Goal: Information Seeking & Learning: Find specific fact

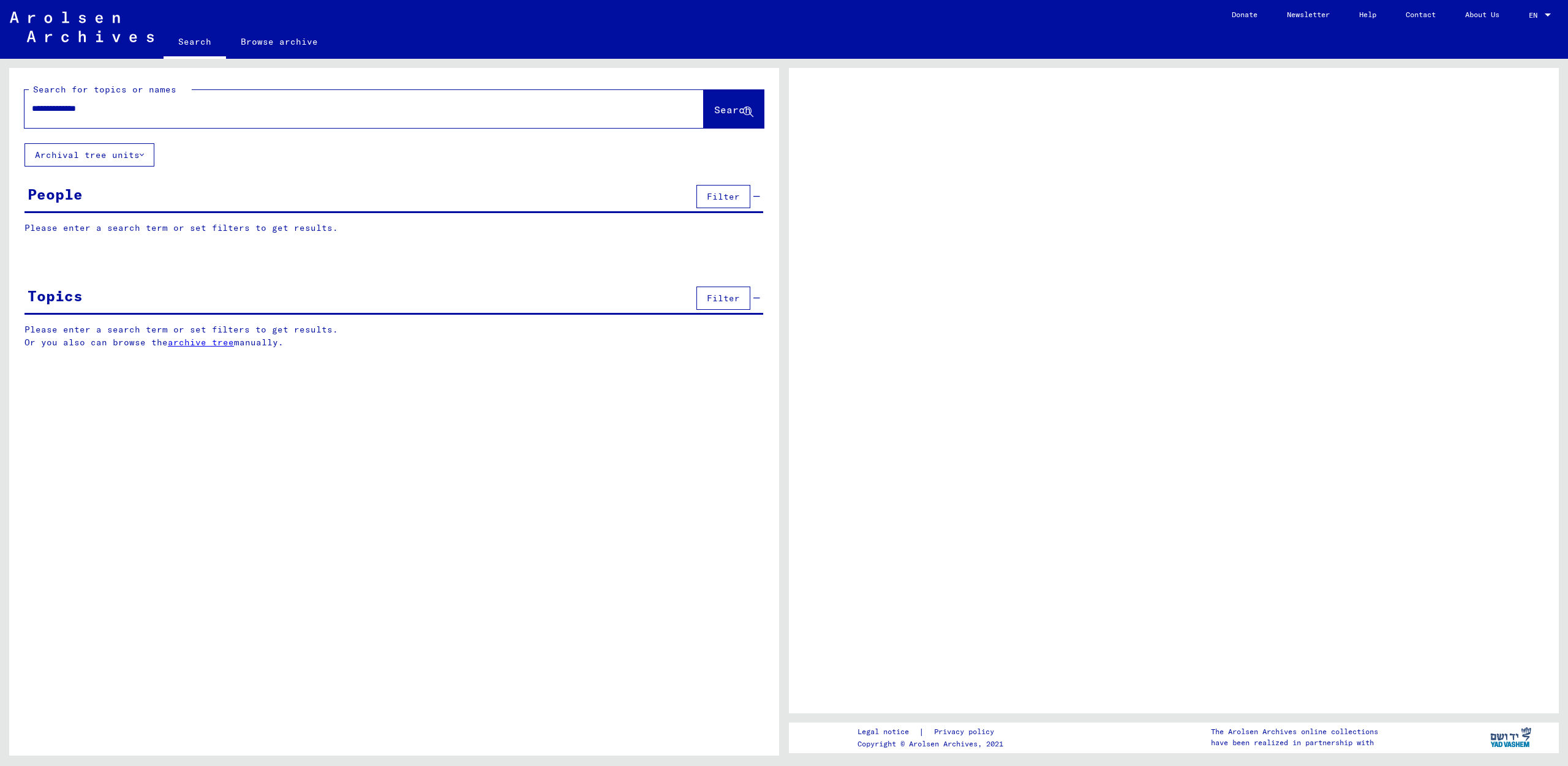
type input "**********"
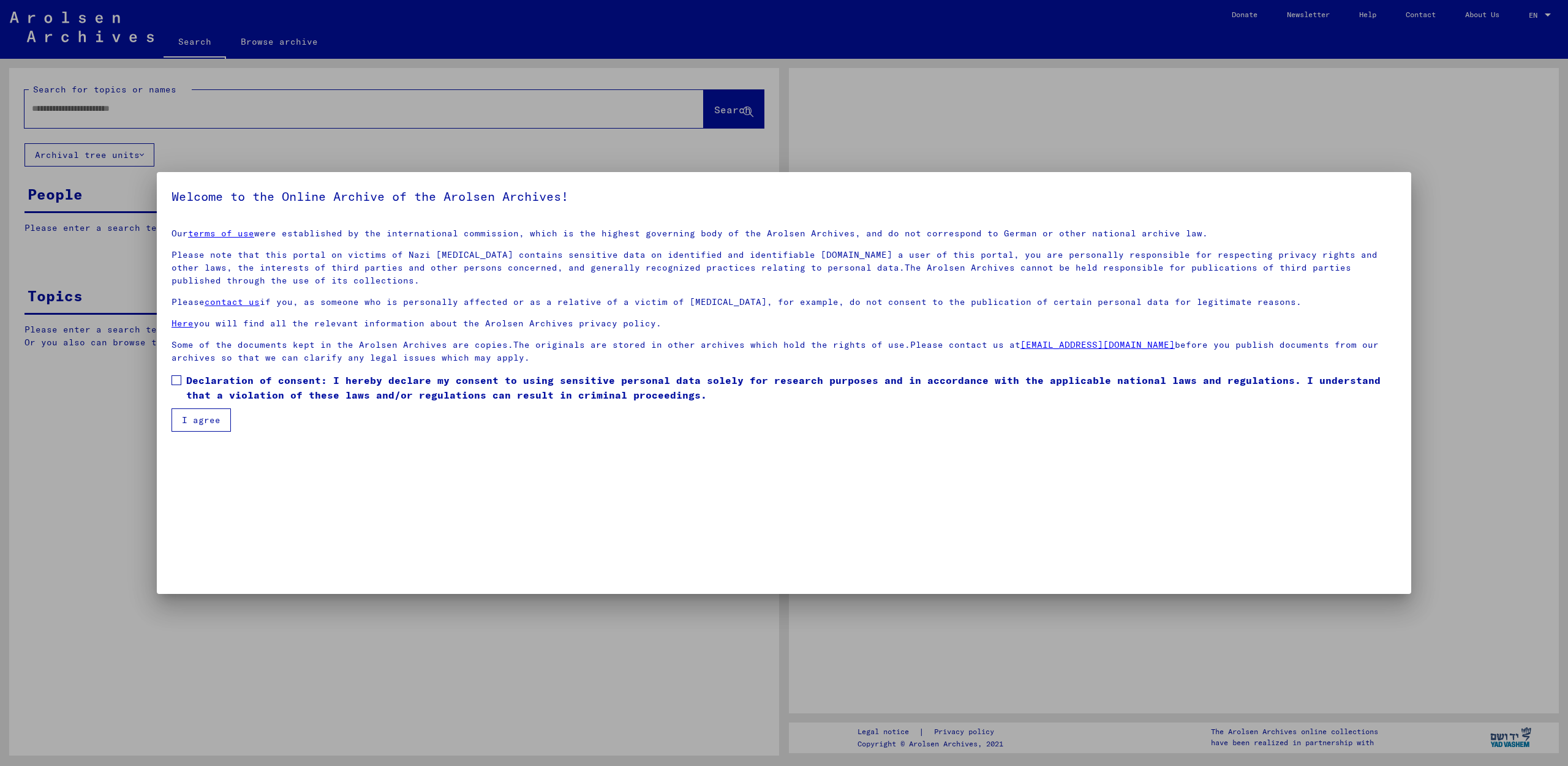
click at [733, 117] on div at bounding box center [784, 383] width 1568 height 766
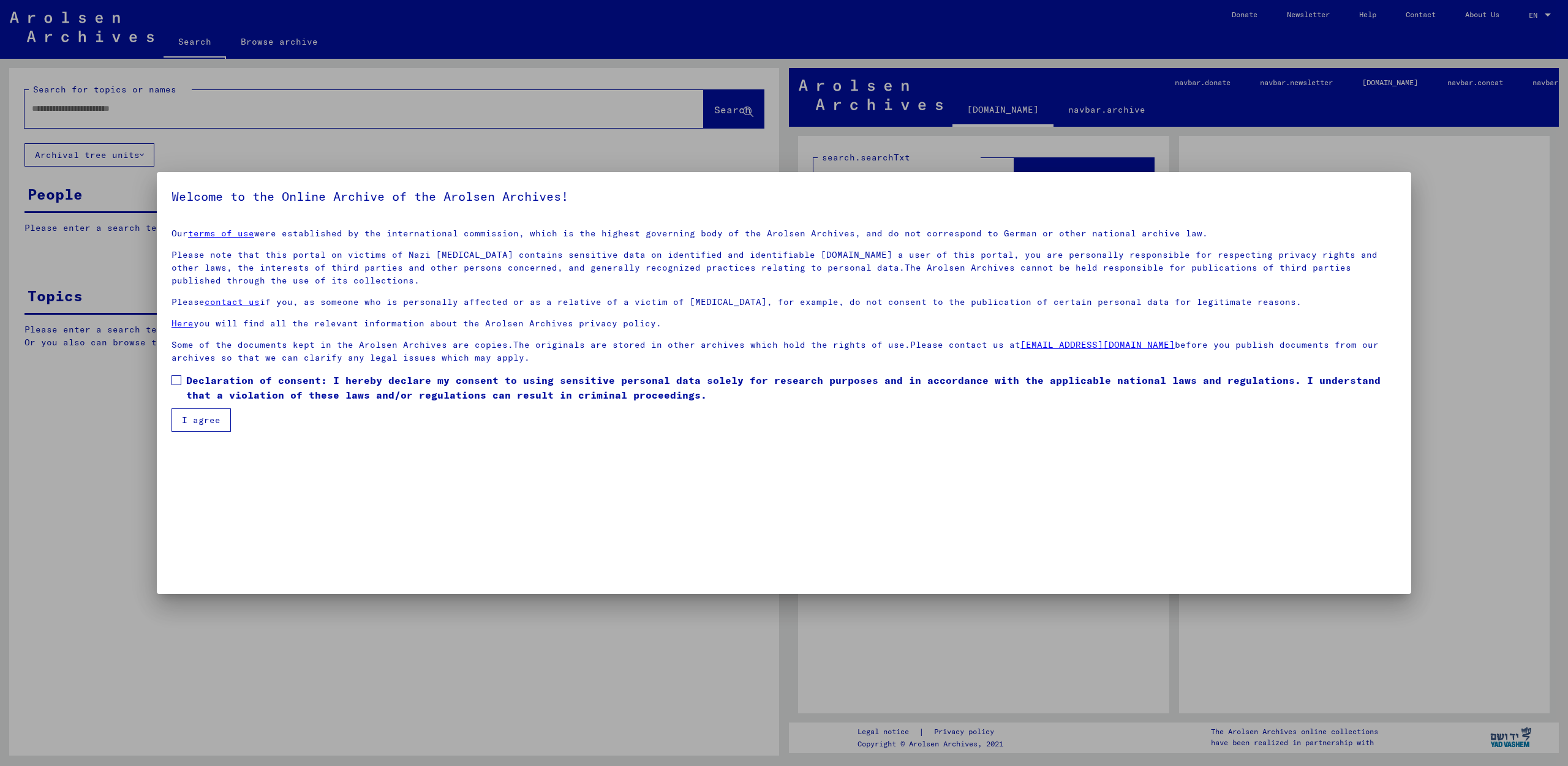
click at [192, 381] on span "Declaration of consent: I hereby declare my consent to using sensitive personal…" at bounding box center [791, 387] width 1210 height 29
click at [204, 409] on button "I agree" at bounding box center [201, 420] width 59 height 23
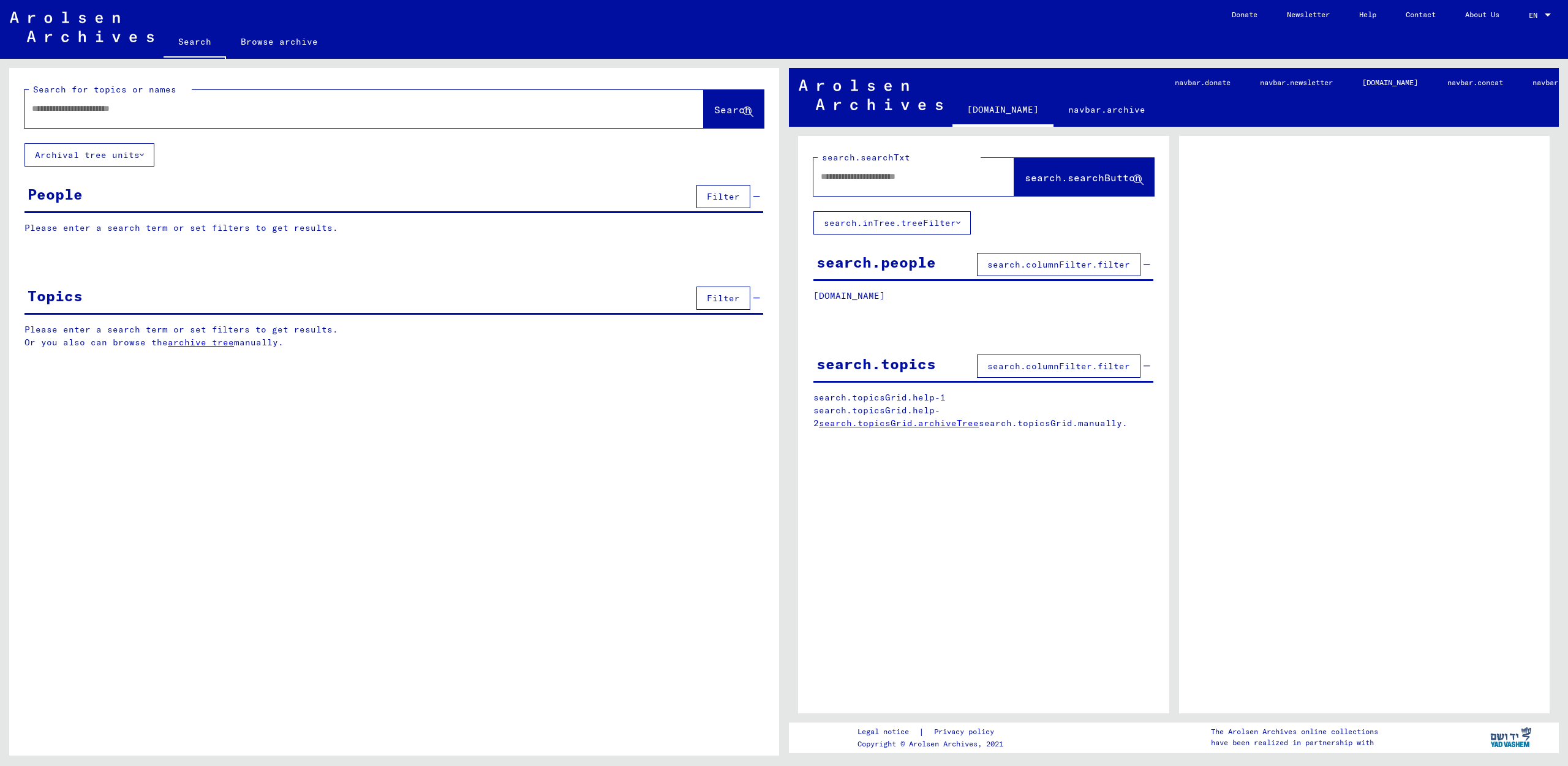
click at [507, 115] on div at bounding box center [350, 108] width 650 height 27
click at [54, 114] on input "text" at bounding box center [352, 108] width 642 height 13
type input "**********"
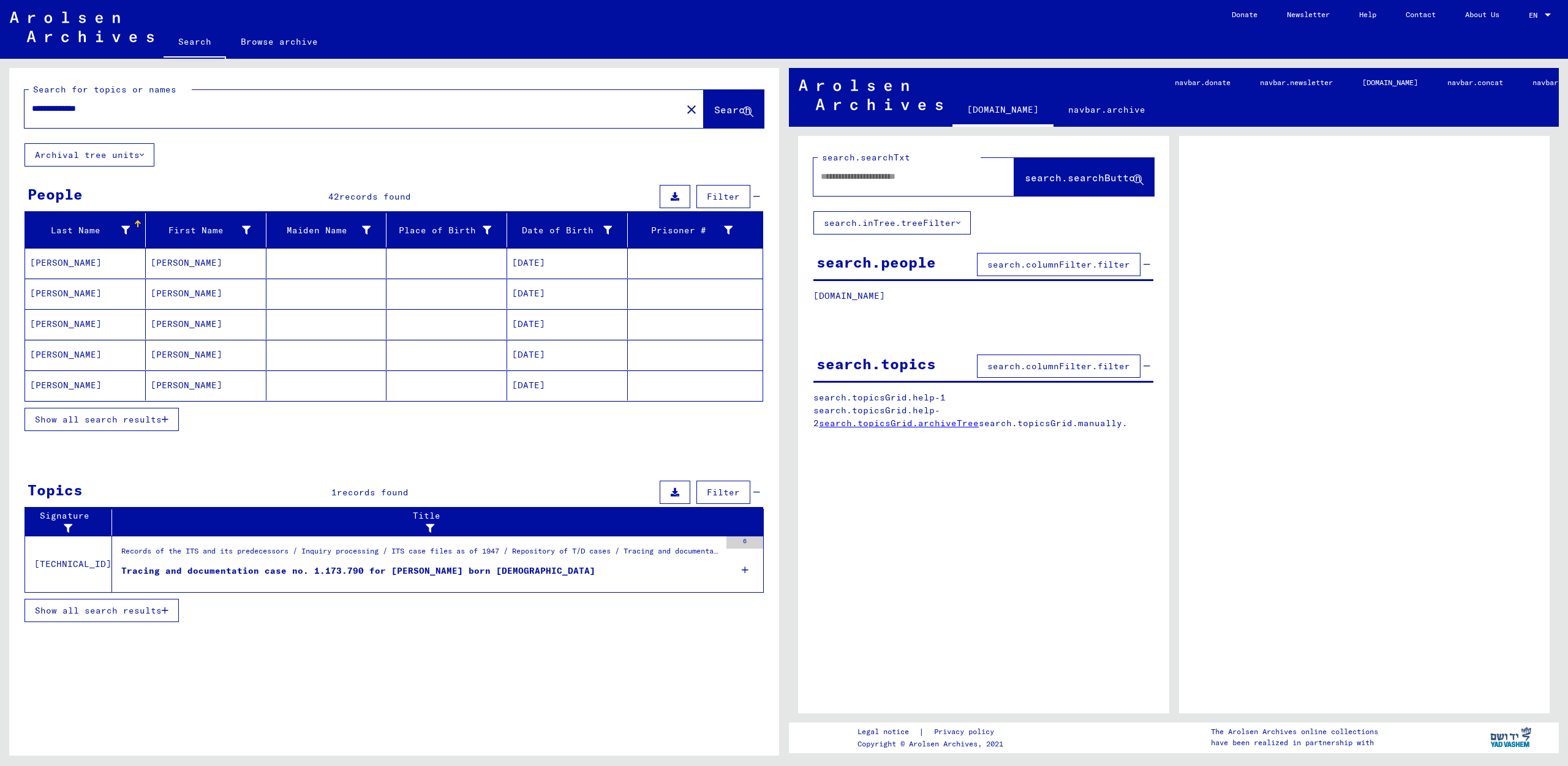
click at [167, 424] on button "Show all search results" at bounding box center [101, 419] width 154 height 23
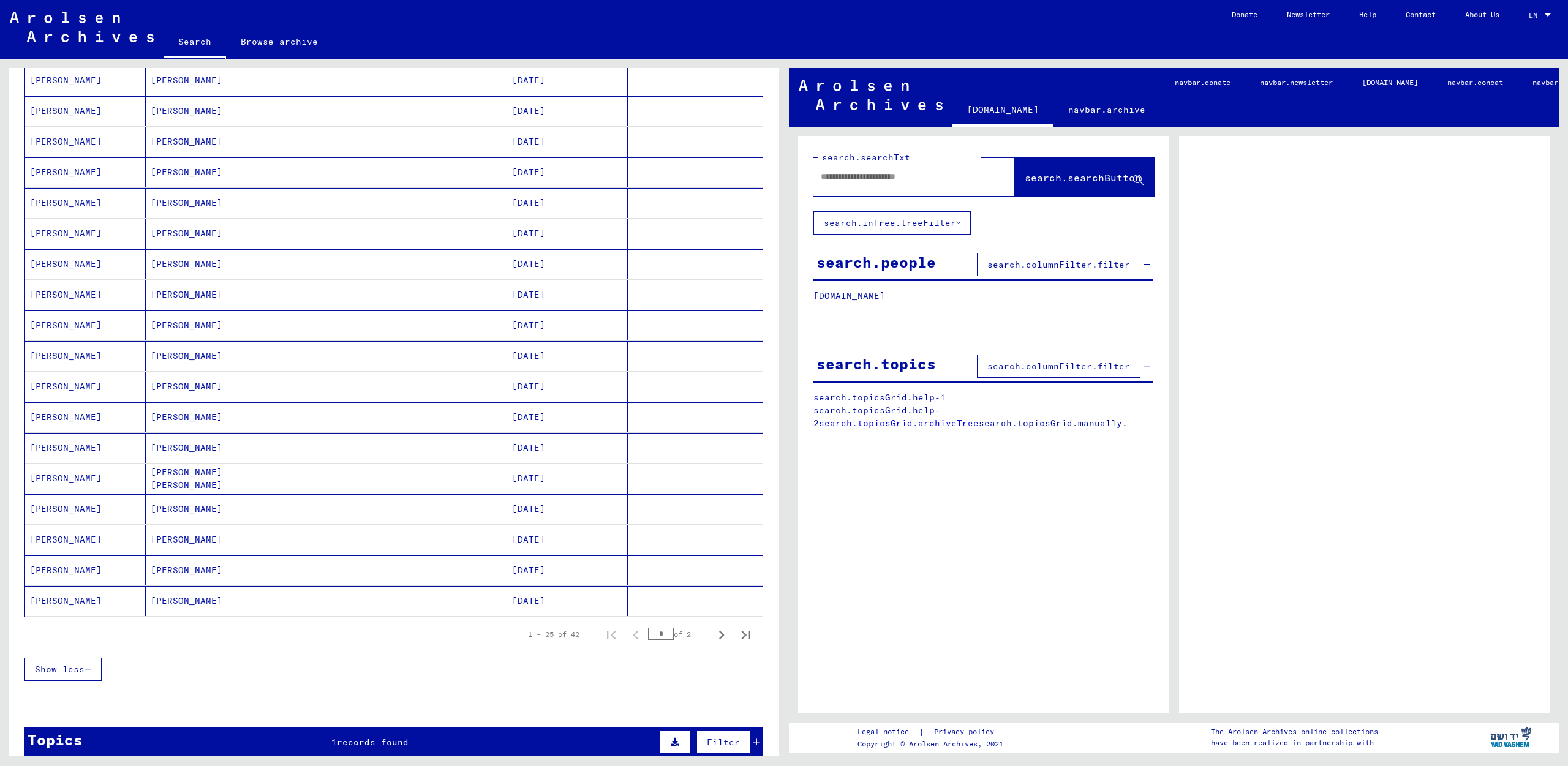
scroll to position [463, 0]
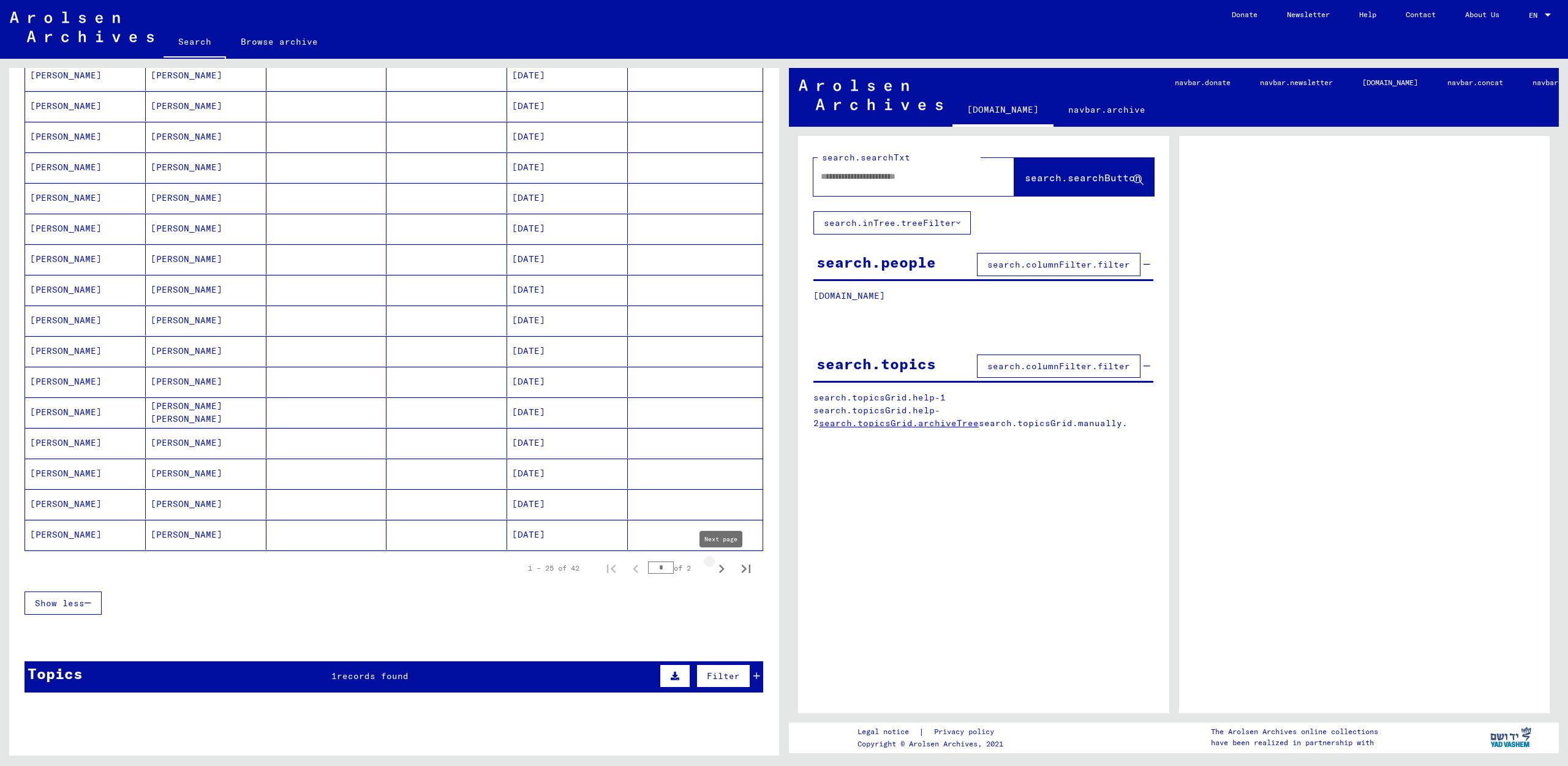
click at [717, 569] on icon "Next page" at bounding box center [721, 568] width 17 height 17
type input "*"
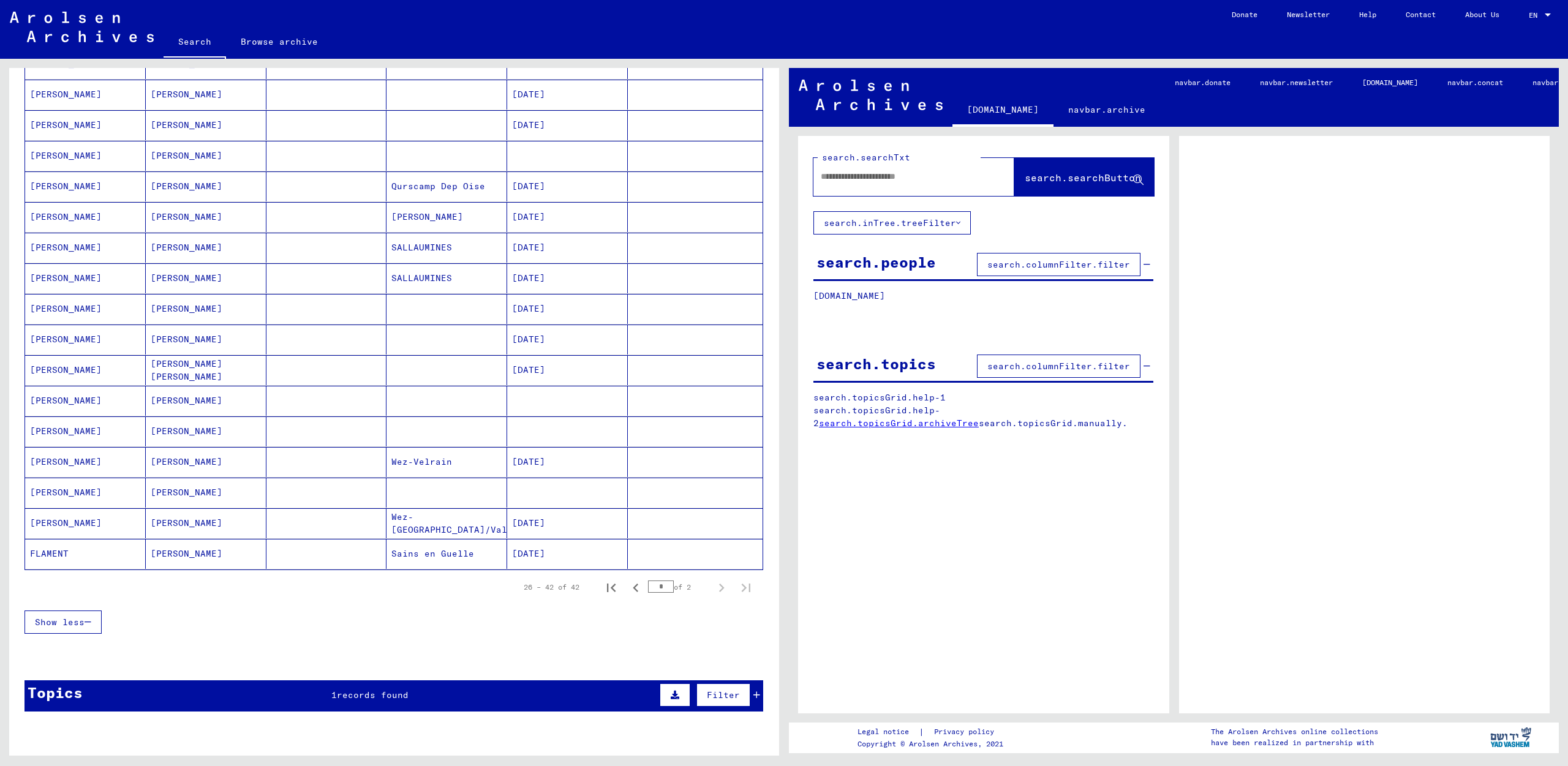
scroll to position [133, 0]
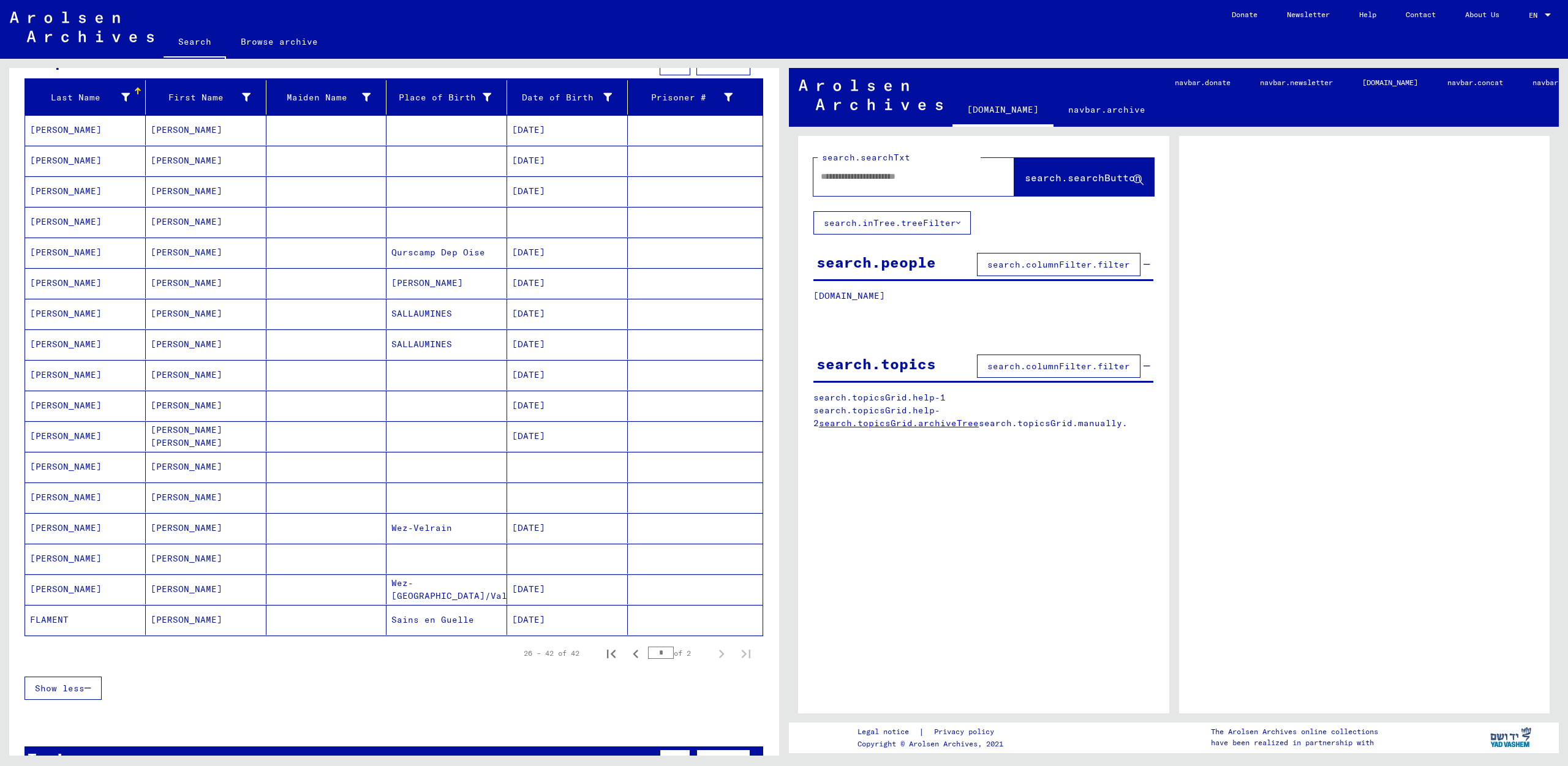
click at [83, 290] on mat-cell "[PERSON_NAME]" at bounding box center [85, 284] width 121 height 30
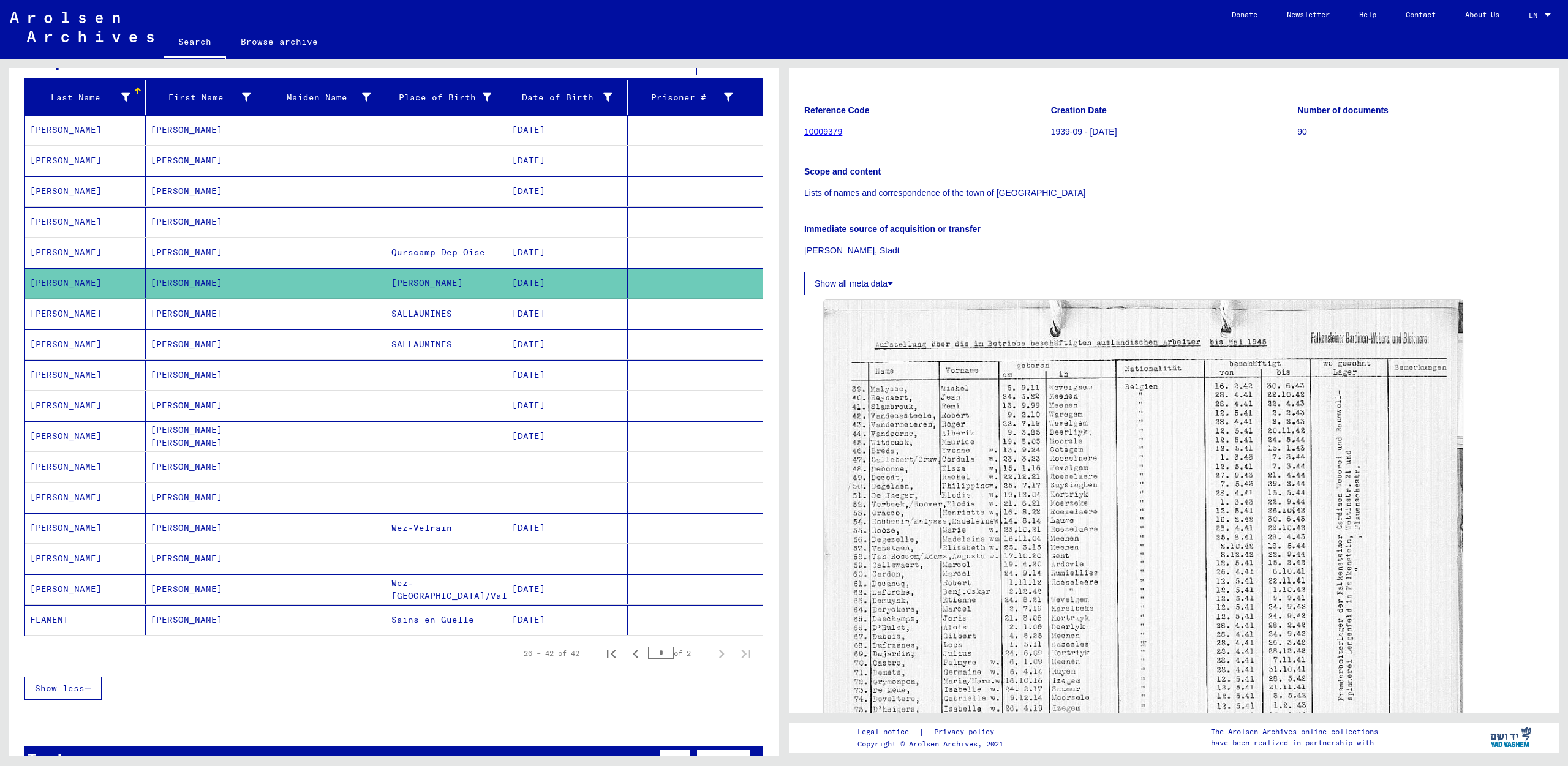
scroll to position [26, 0]
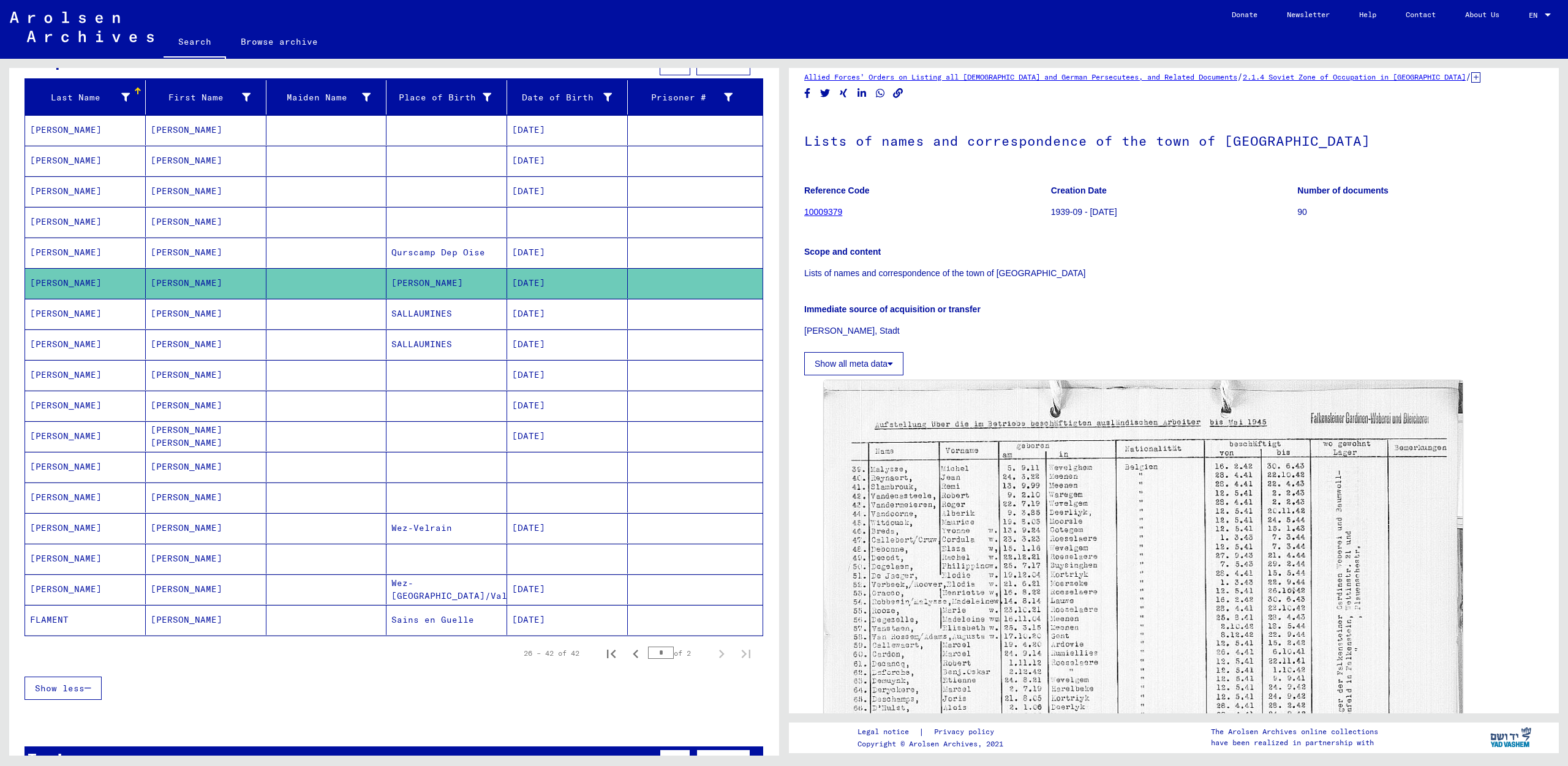
click at [866, 364] on button "Show all meta data" at bounding box center [854, 364] width 100 height 23
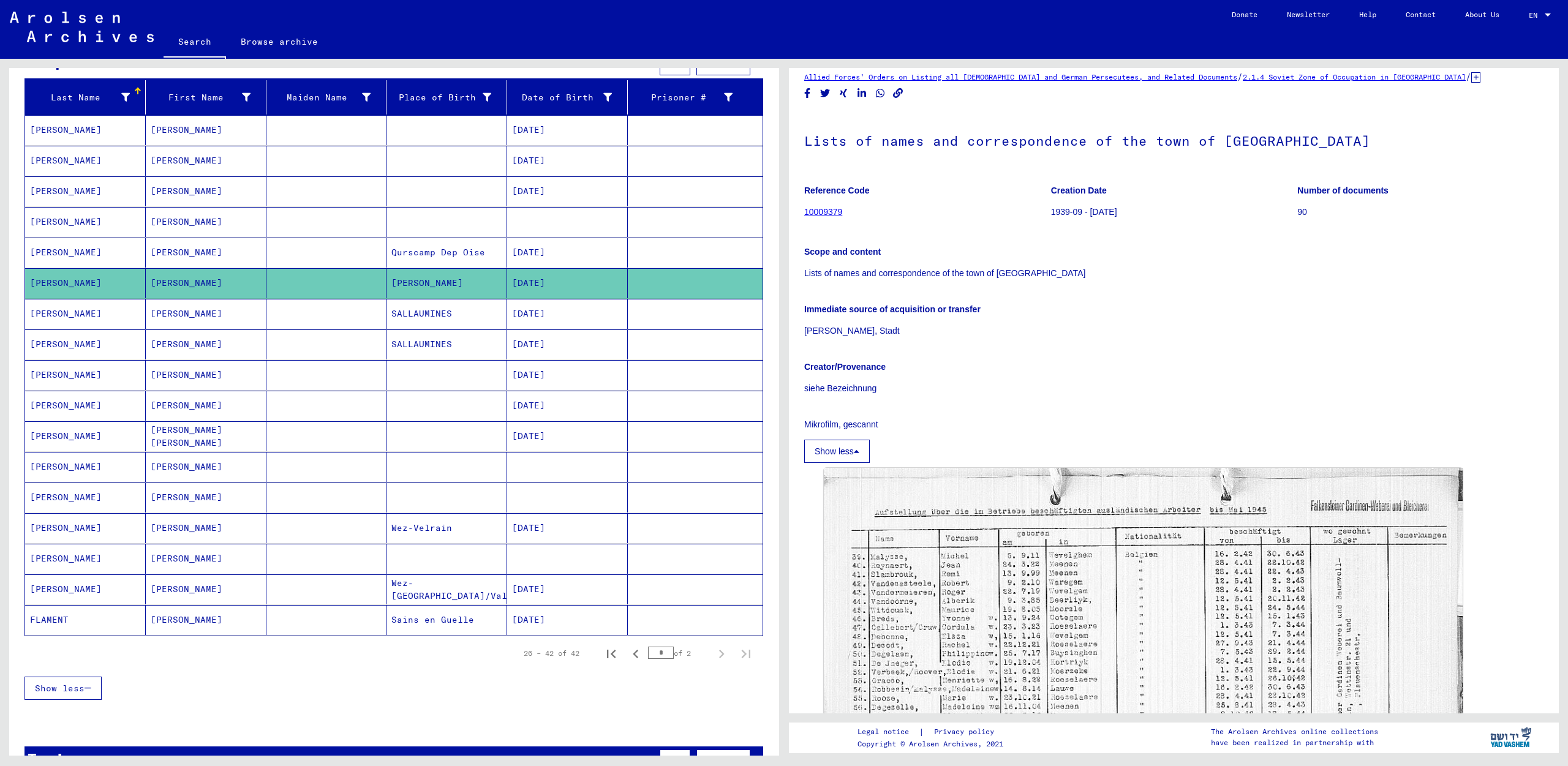
scroll to position [357, 0]
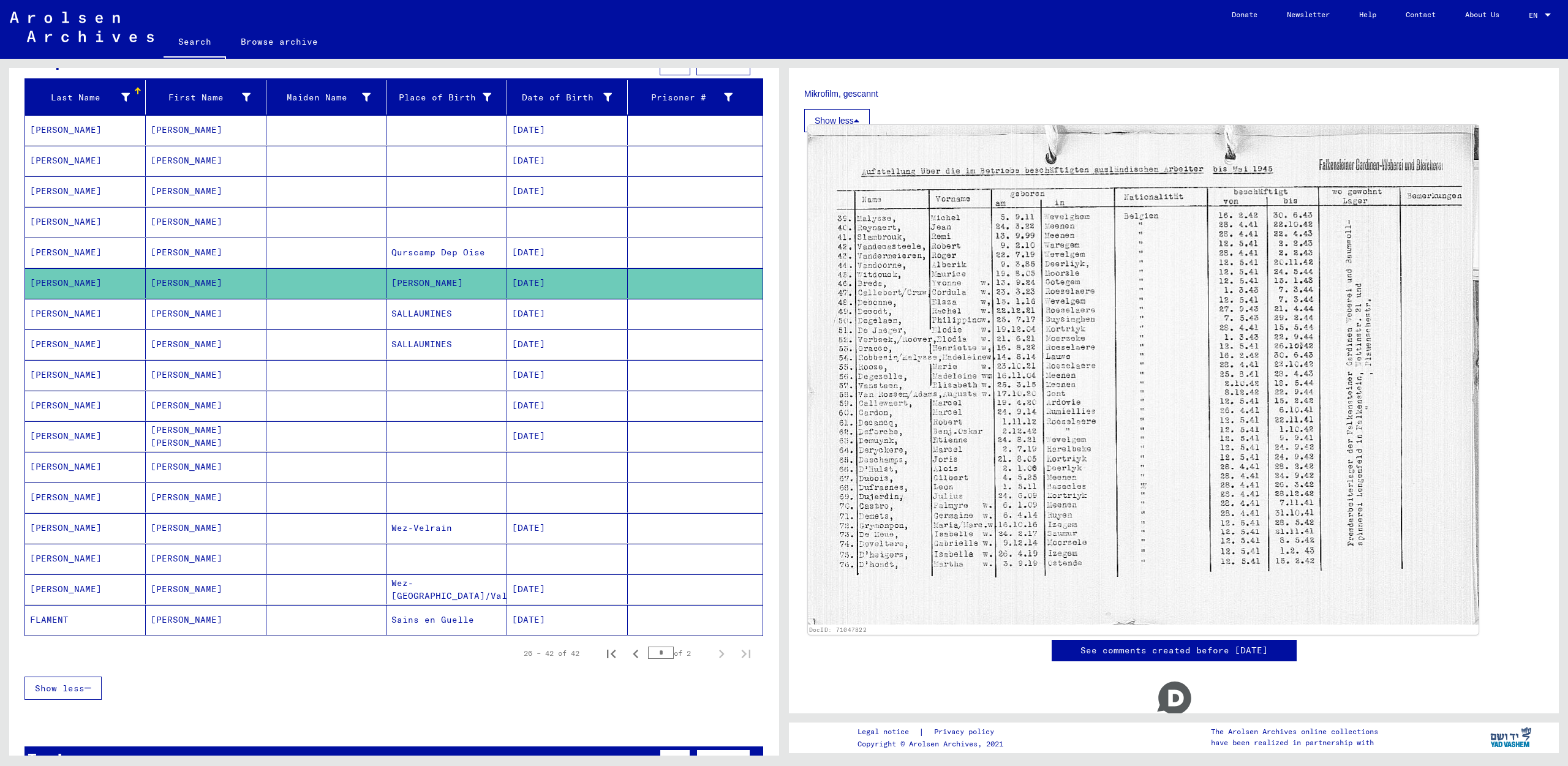
click at [951, 504] on img at bounding box center [1143, 374] width 670 height 499
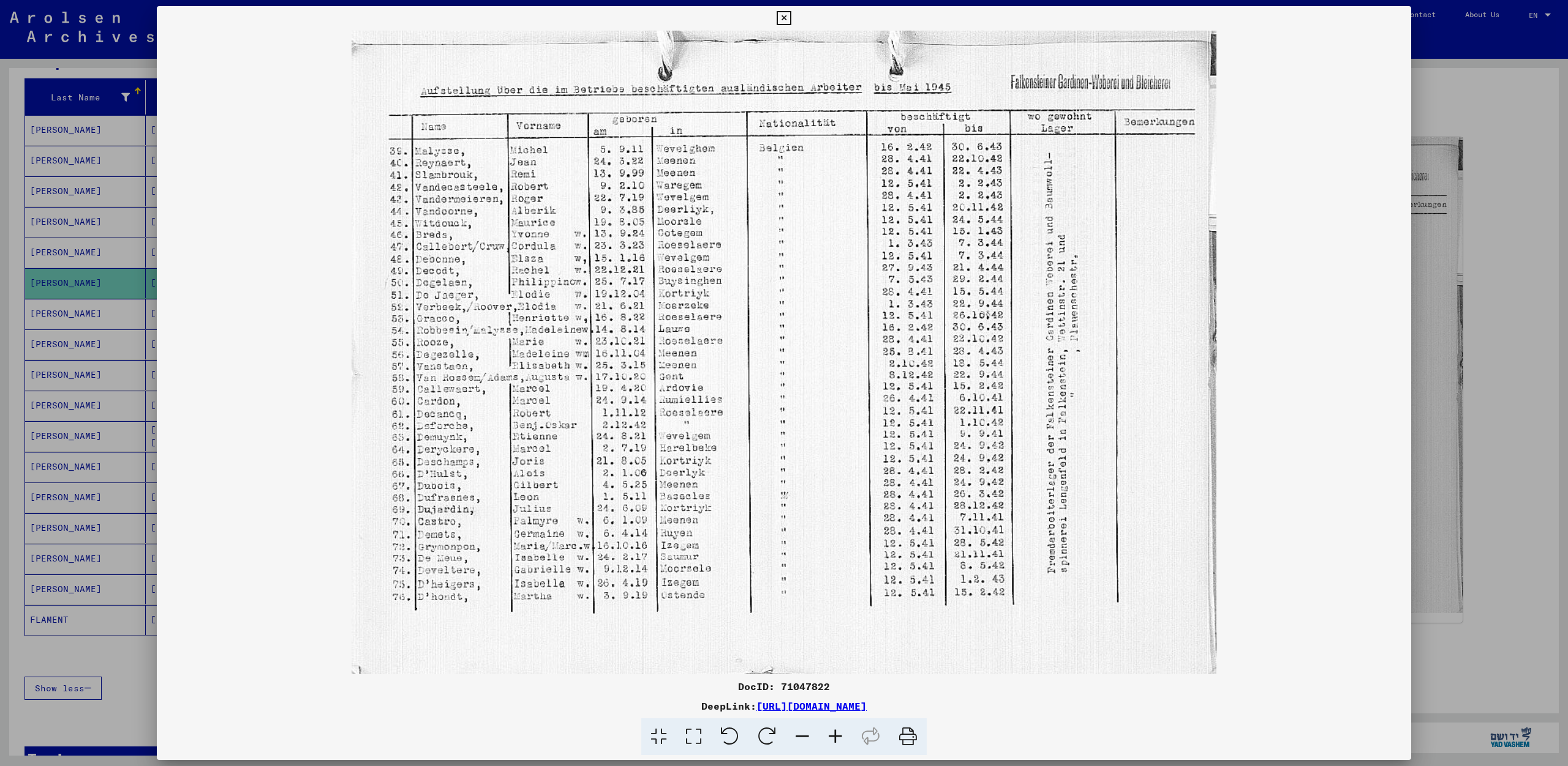
drag, startPoint x: 844, startPoint y: 475, endPoint x: 932, endPoint y: 468, distance: 88.3
click at [932, 468] on img at bounding box center [784, 352] width 1254 height 644
click at [817, 736] on icon at bounding box center [802, 737] width 33 height 37
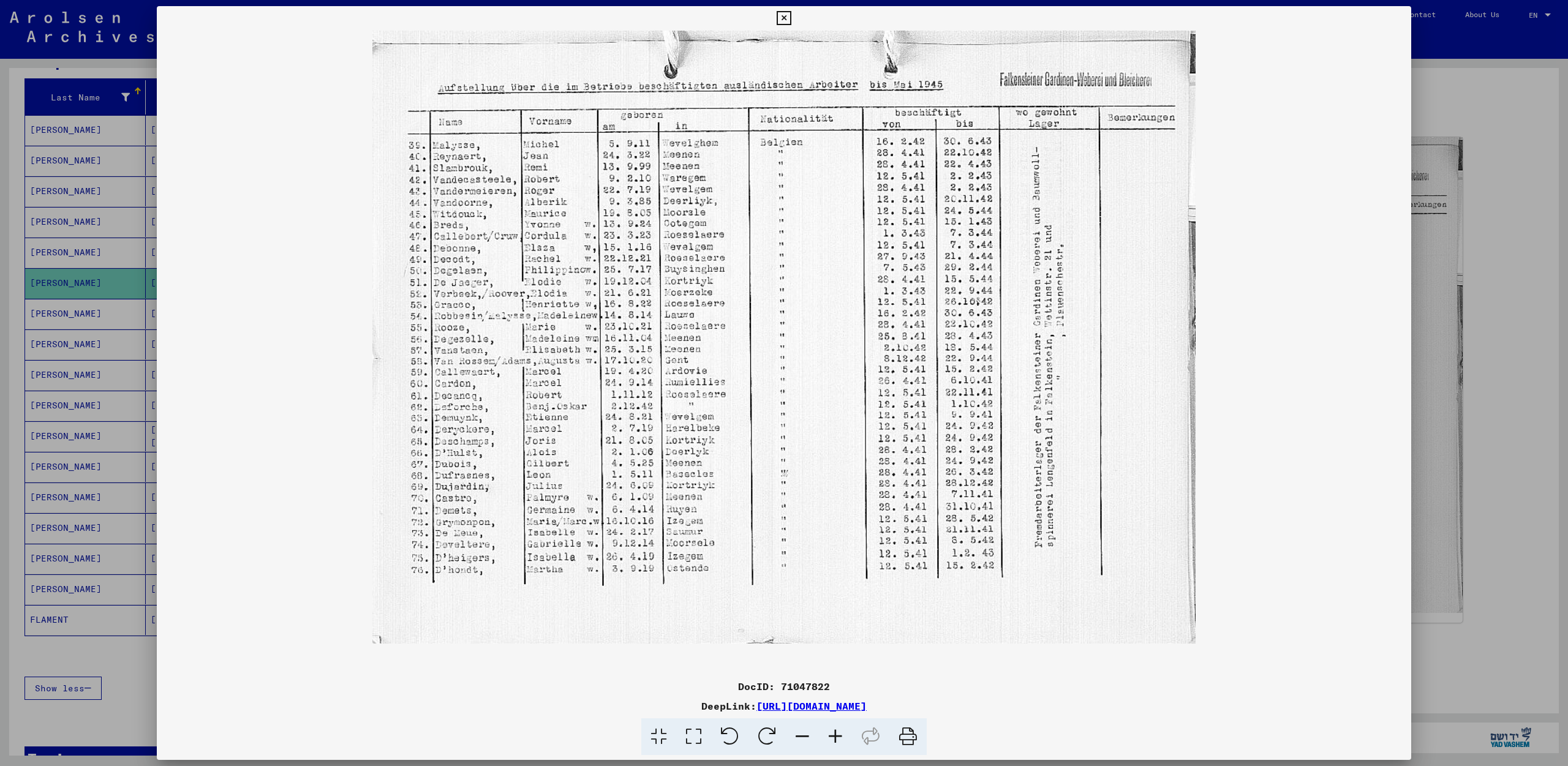
click at [830, 733] on icon at bounding box center [836, 737] width 33 height 37
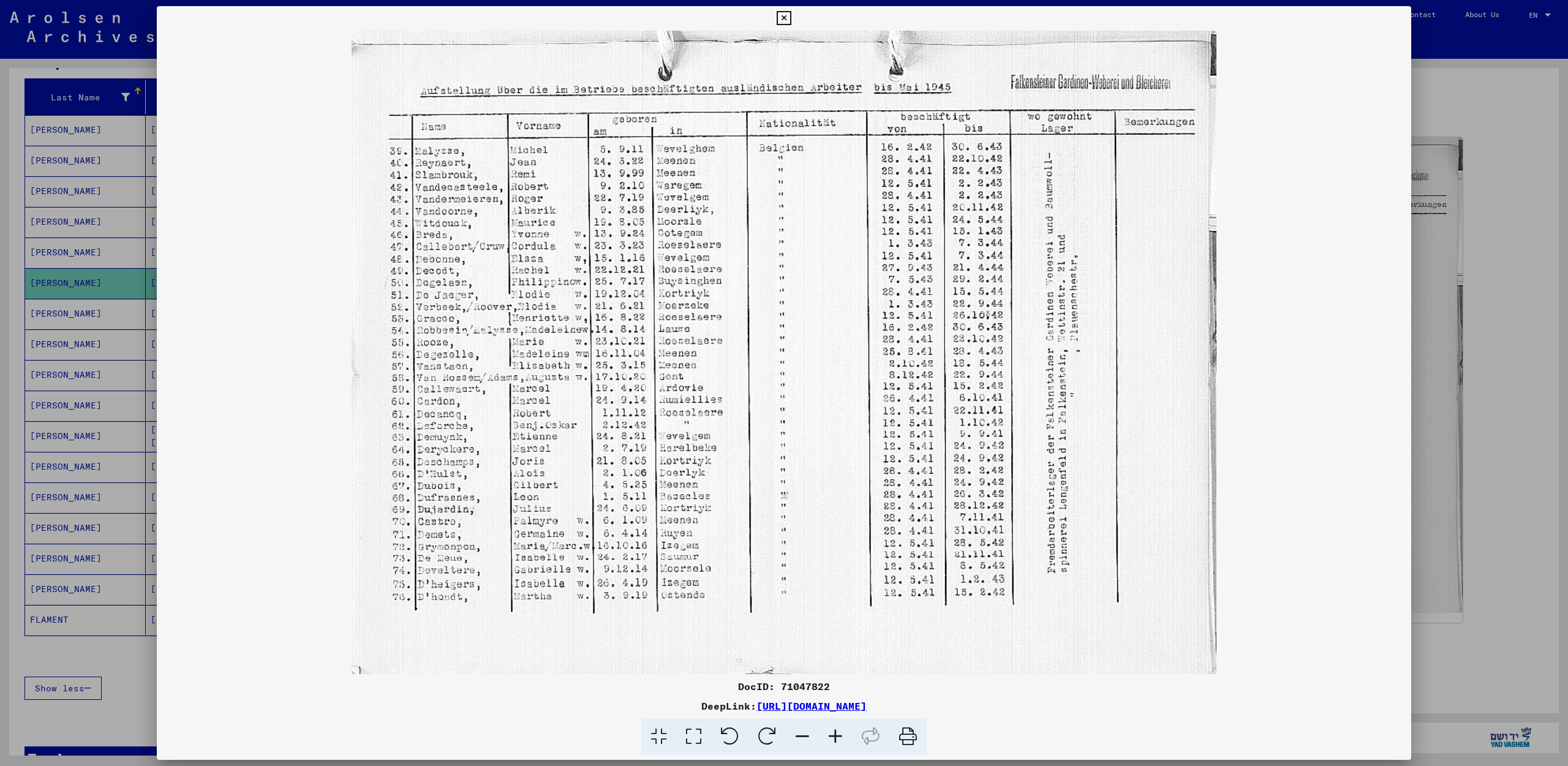
click at [791, 21] on icon at bounding box center [784, 18] width 14 height 15
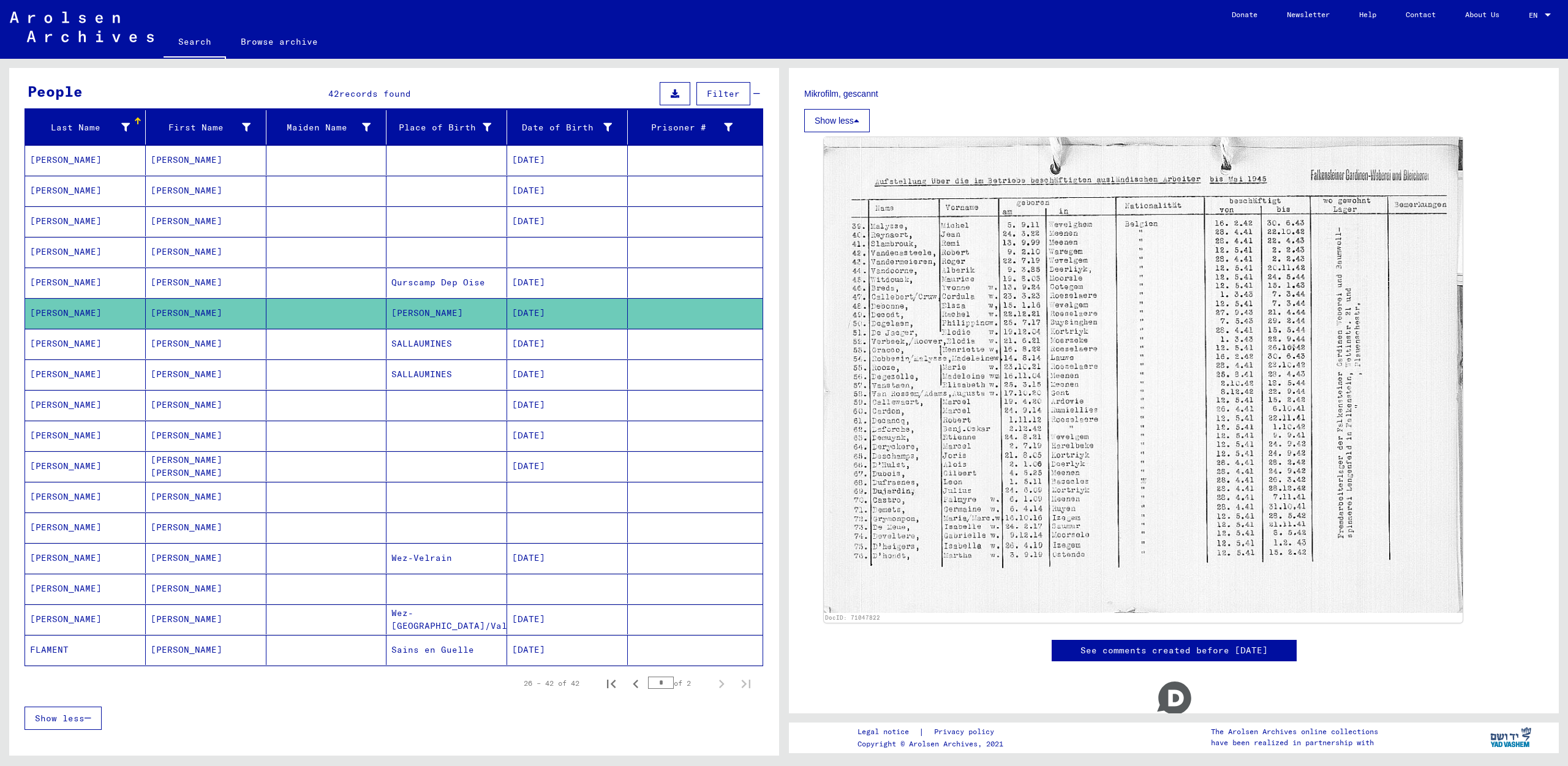
scroll to position [261, 0]
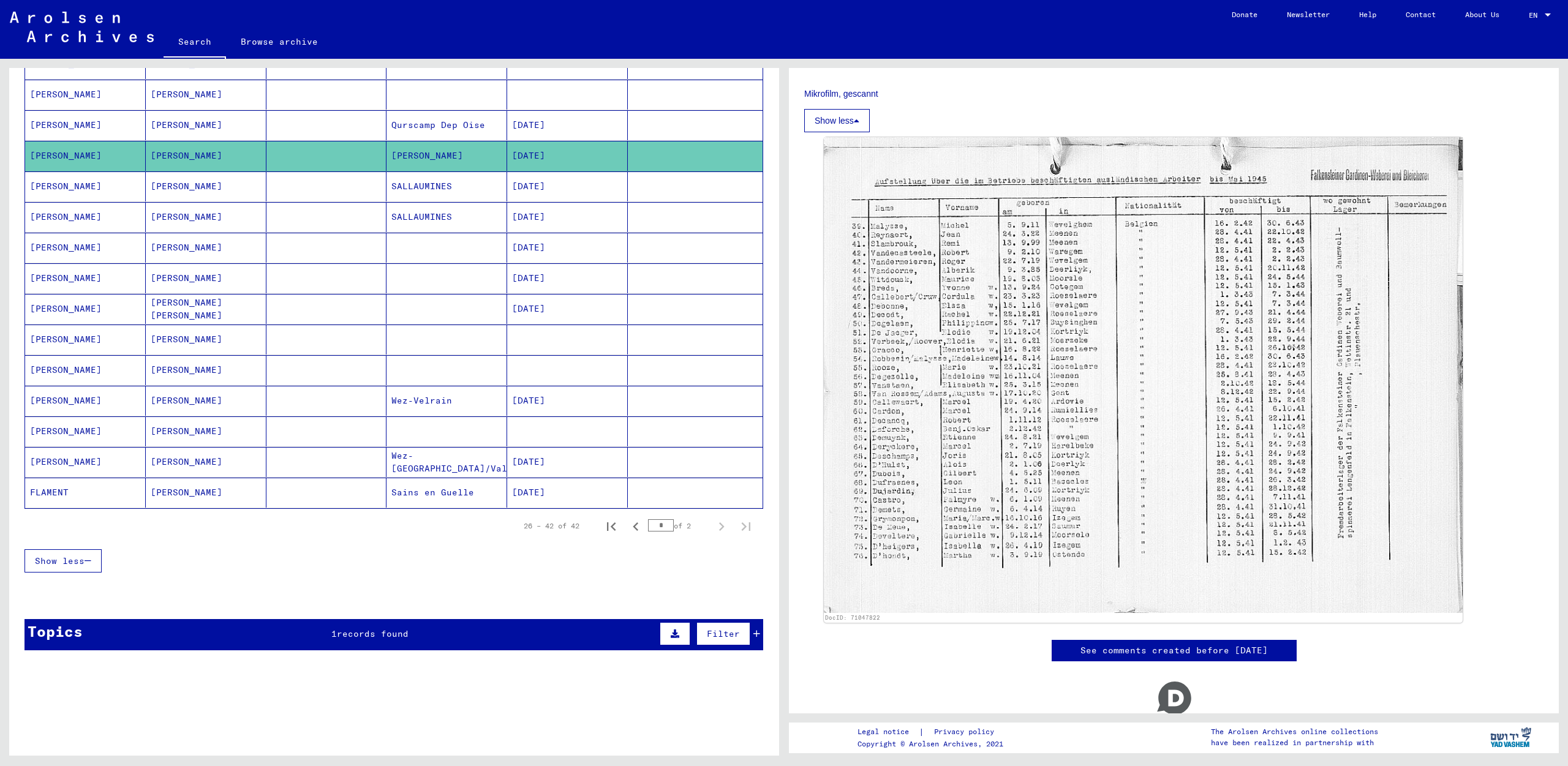
click at [327, 633] on div "Topics 1 records found Filter" at bounding box center [394, 634] width 739 height 31
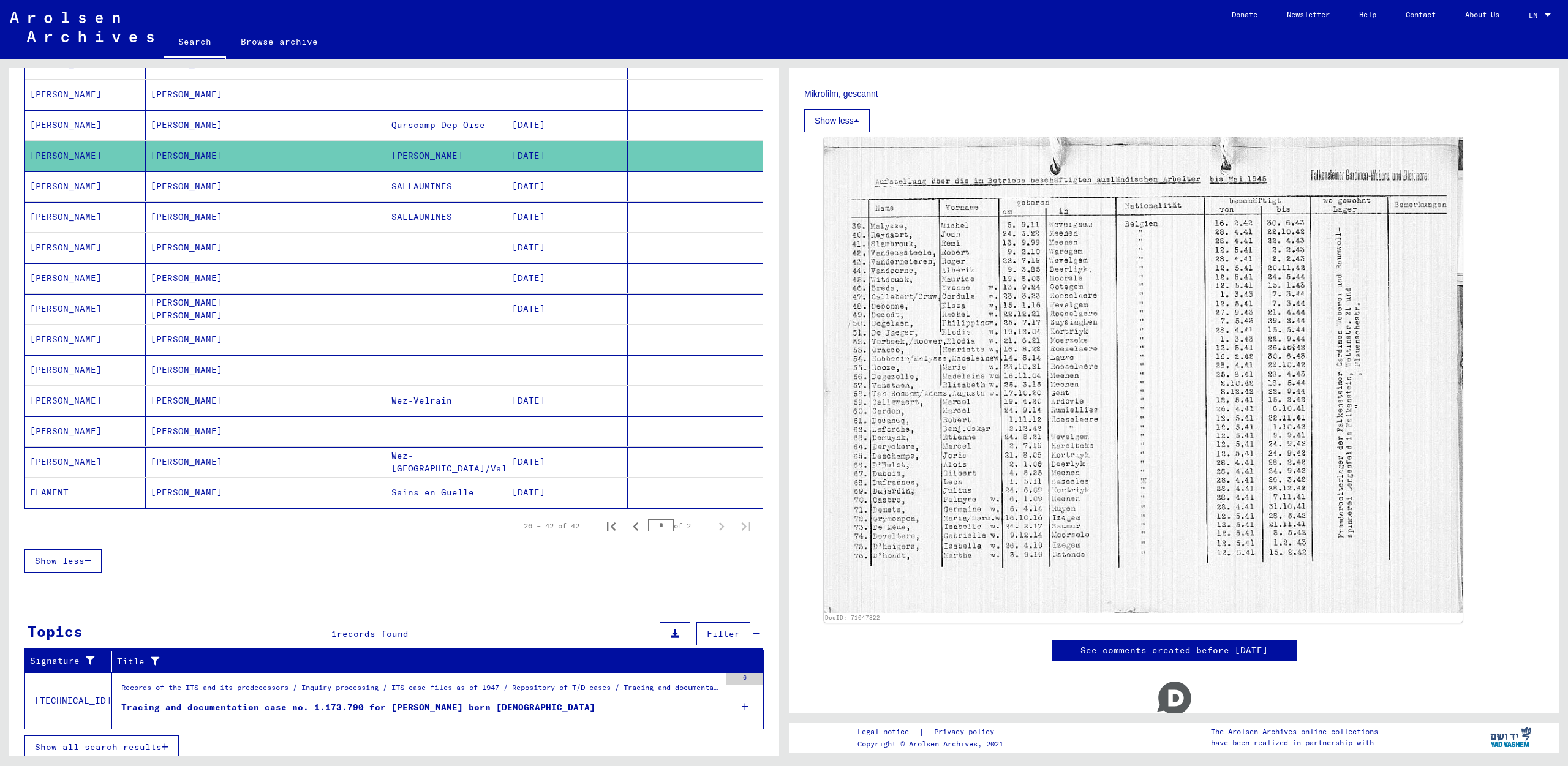
click at [349, 703] on div "Tracing and documentation case no. 1.173.790 for [PERSON_NAME] born [DEMOGRAPHI…" at bounding box center [359, 707] width 474 height 13
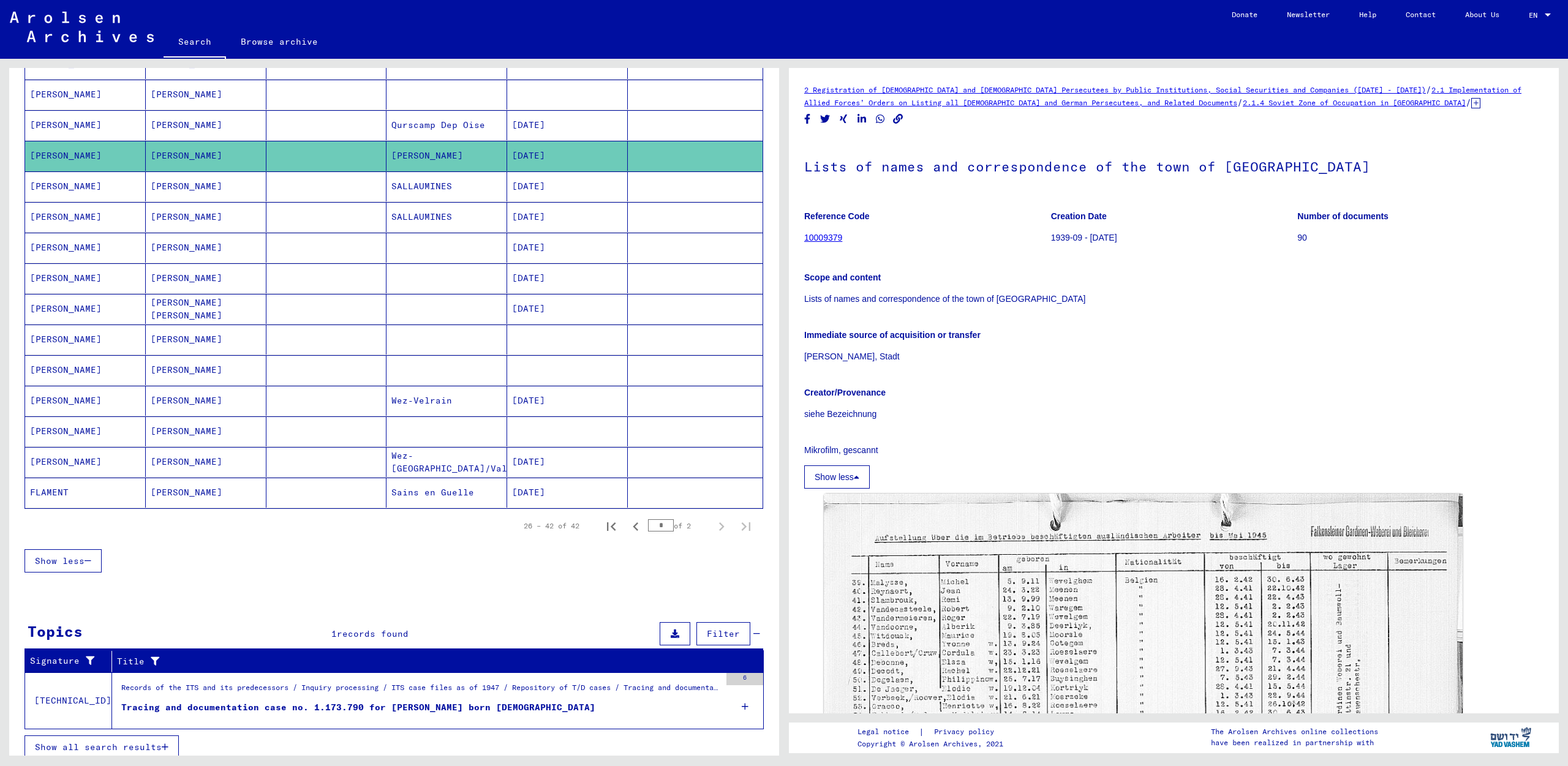
scroll to position [74, 0]
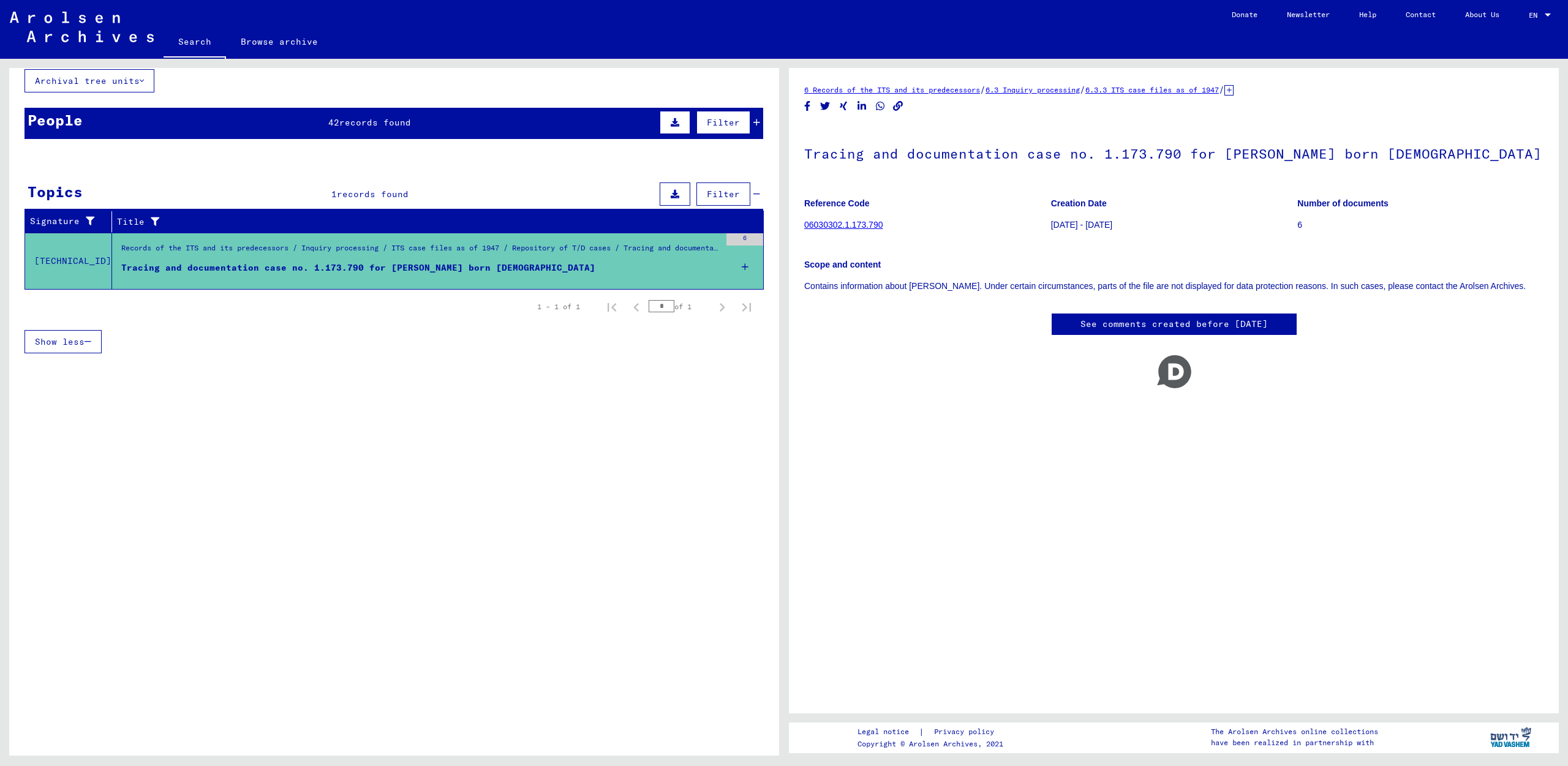
click at [388, 125] on span "records found" at bounding box center [374, 122] width 71 height 11
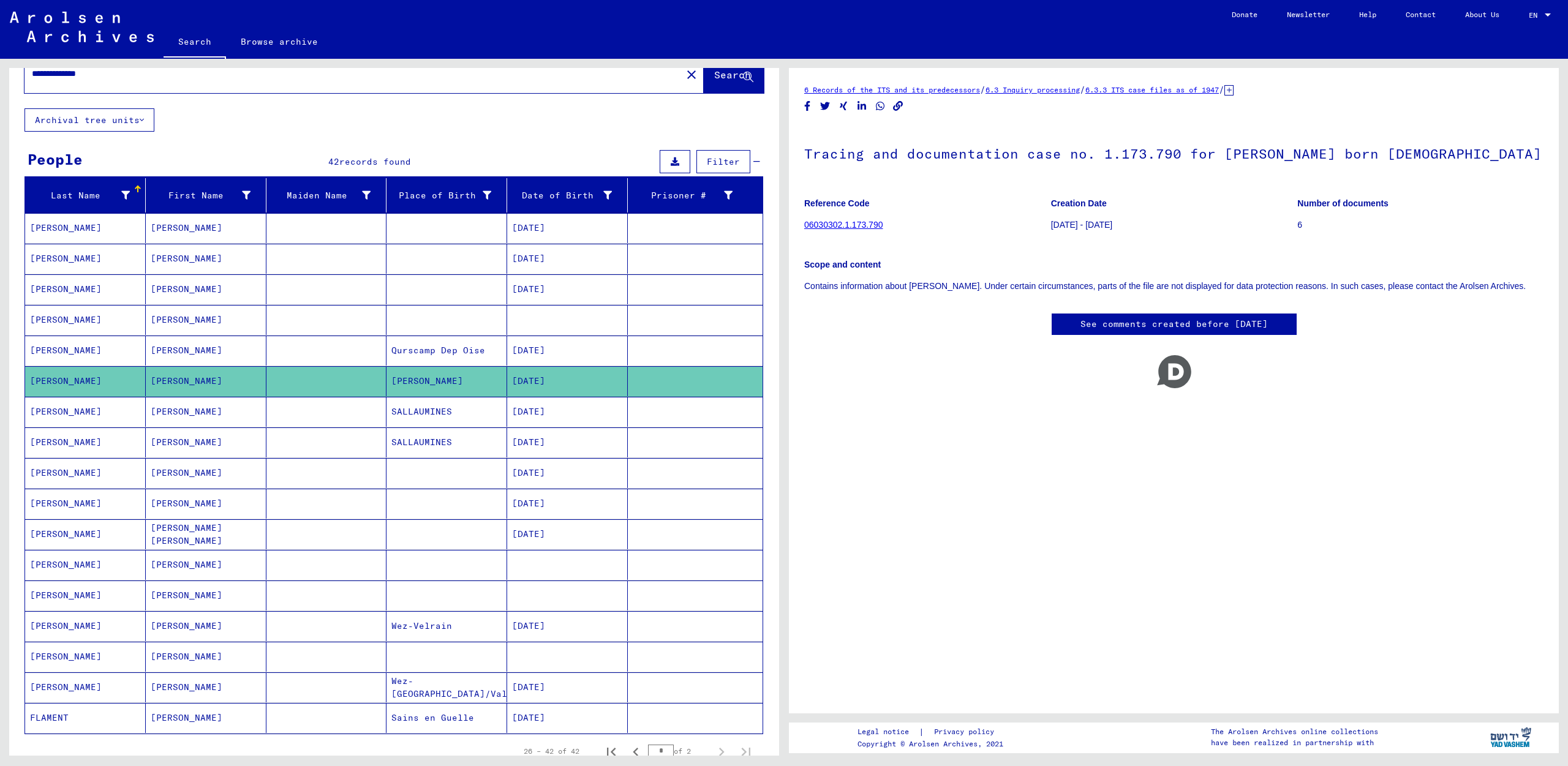
scroll to position [0, 0]
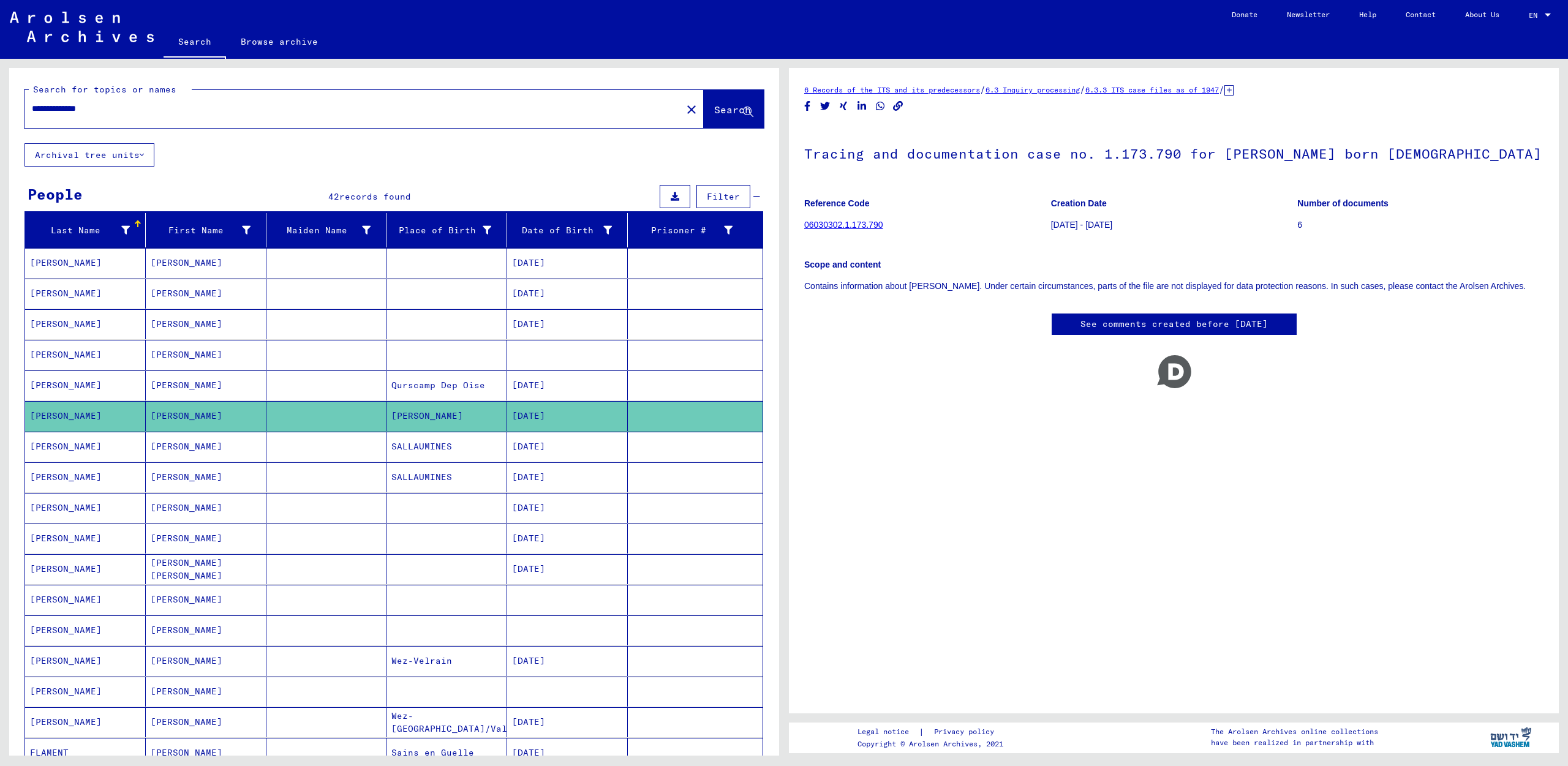
drag, startPoint x: 194, startPoint y: 109, endPoint x: 0, endPoint y: 107, distance: 194.0
click at [32, 107] on input "**********" at bounding box center [352, 108] width 642 height 13
drag, startPoint x: 148, startPoint y: 109, endPoint x: 126, endPoint y: 108, distance: 22.0
click at [126, 108] on input "**********" at bounding box center [352, 108] width 642 height 13
drag, startPoint x: 100, startPoint y: 108, endPoint x: 0, endPoint y: 109, distance: 100.0
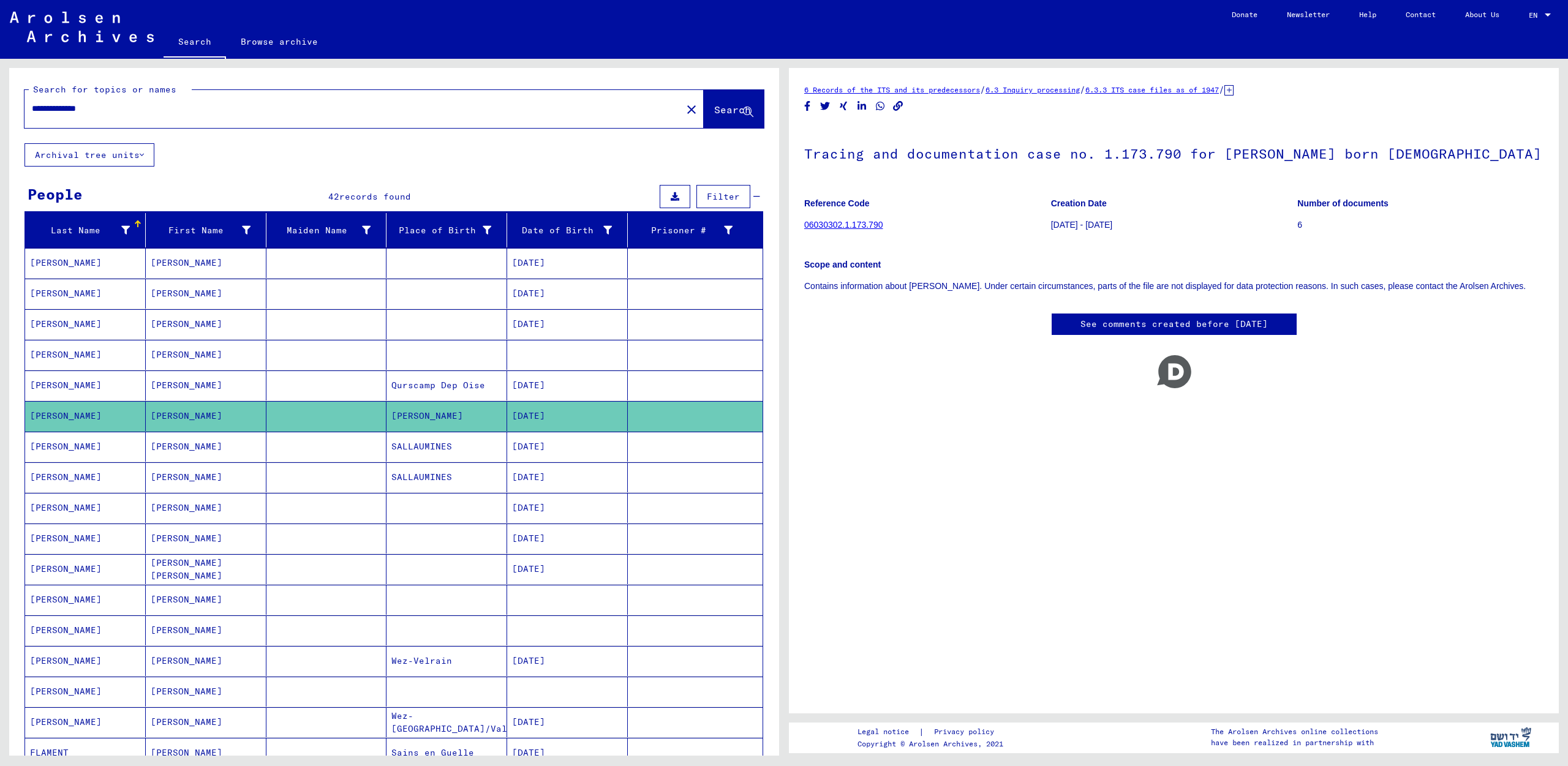
click at [32, 109] on input "**********" at bounding box center [352, 108] width 642 height 13
type input "*"
type input "**********"
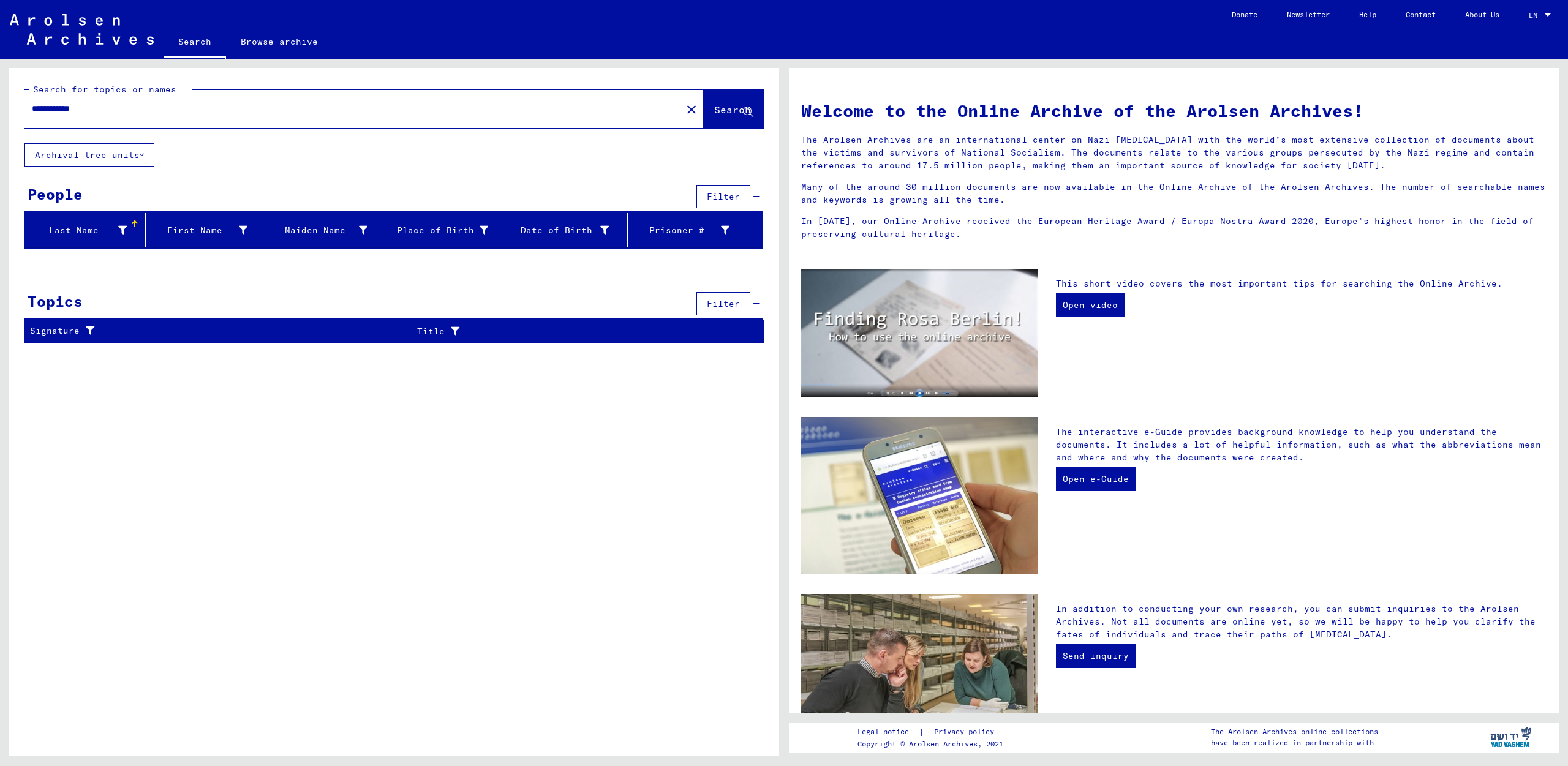
drag, startPoint x: 31, startPoint y: 106, endPoint x: 0, endPoint y: 115, distance: 32.3
click at [32, 115] on input "**********" at bounding box center [349, 108] width 635 height 13
click at [418, 111] on input "text" at bounding box center [349, 108] width 635 height 13
type input "**********"
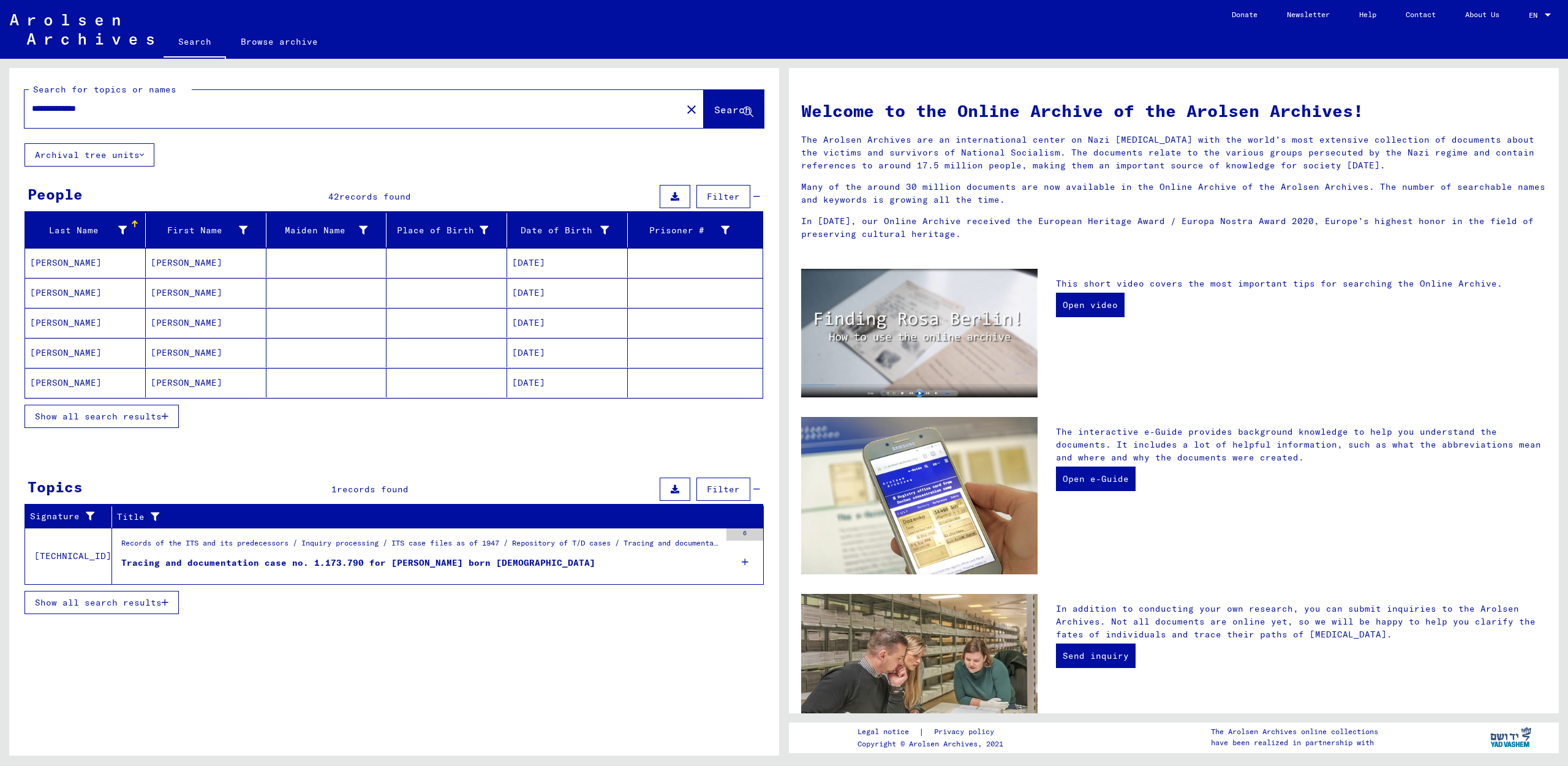
click at [56, 259] on mat-cell "[PERSON_NAME]" at bounding box center [85, 262] width 121 height 29
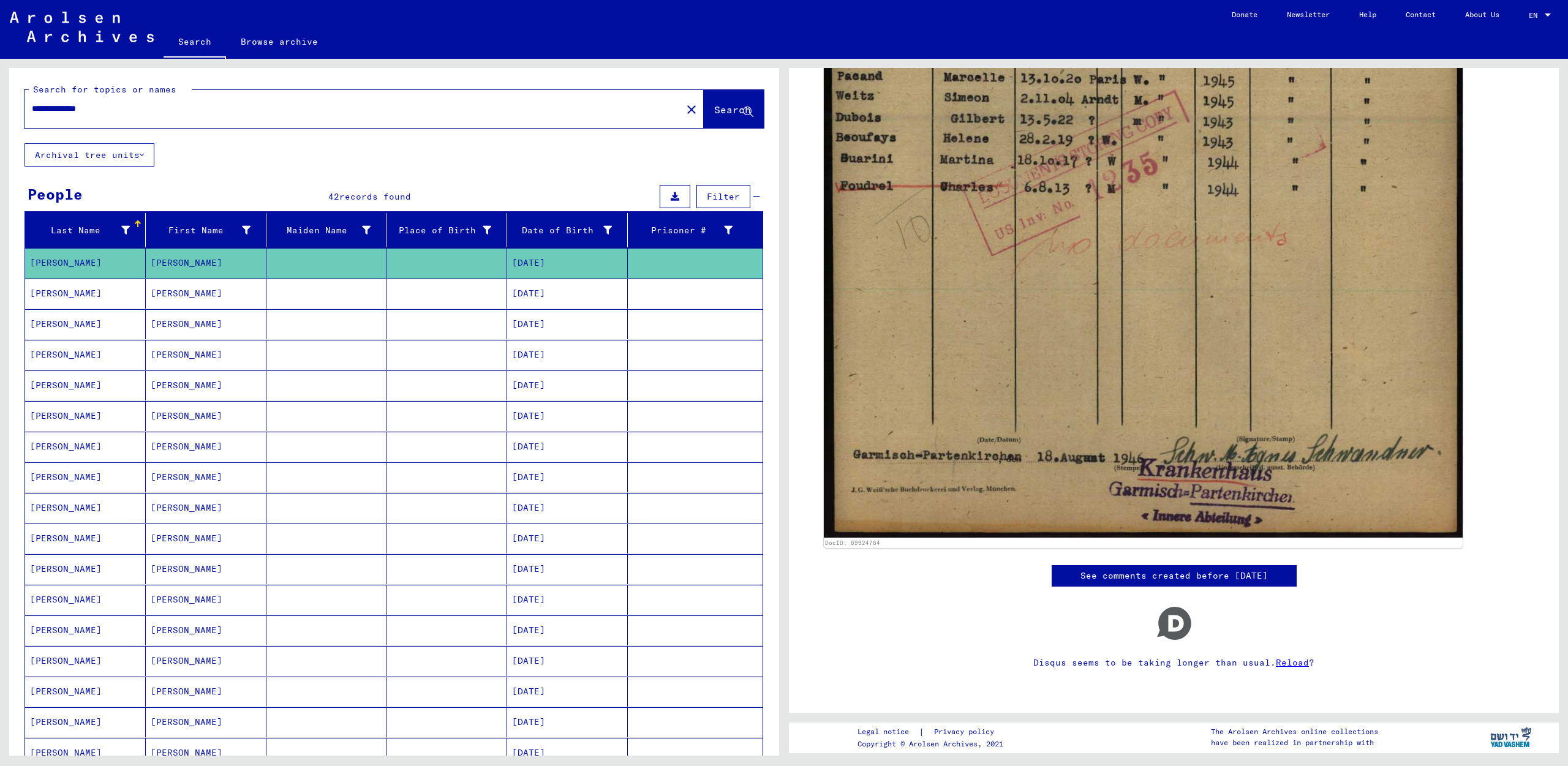
scroll to position [374, 0]
